Goal: Task Accomplishment & Management: Complete application form

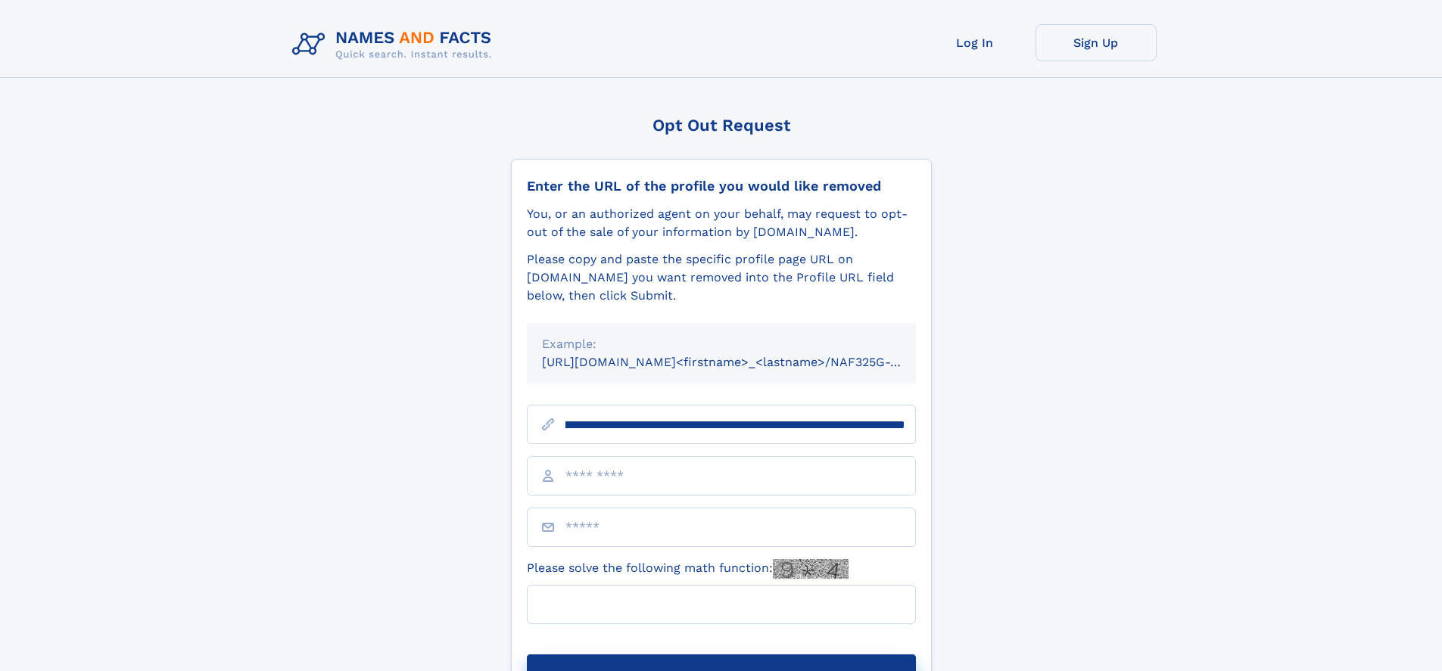
scroll to position [0, 191]
type input "**********"
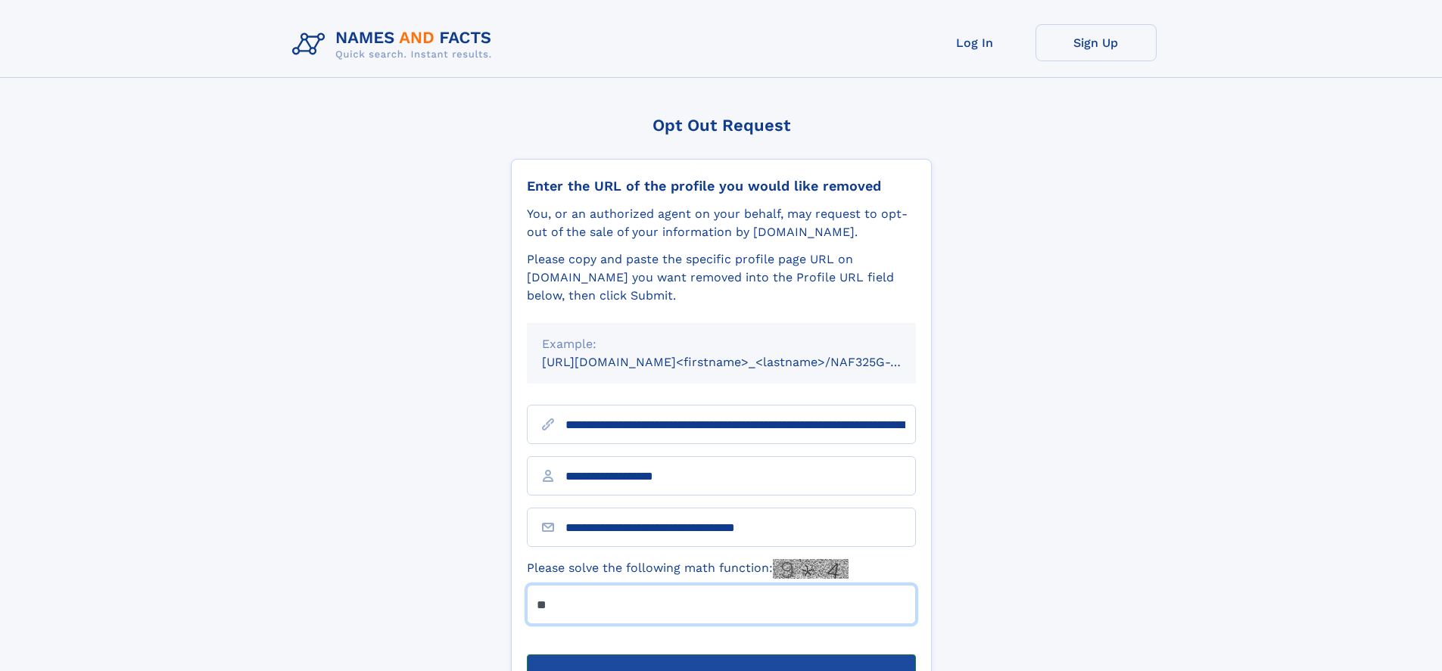
type input "**"
click at [721, 655] on button "Submit Opt Out Request" at bounding box center [721, 679] width 389 height 48
